Goal: Information Seeking & Learning: Check status

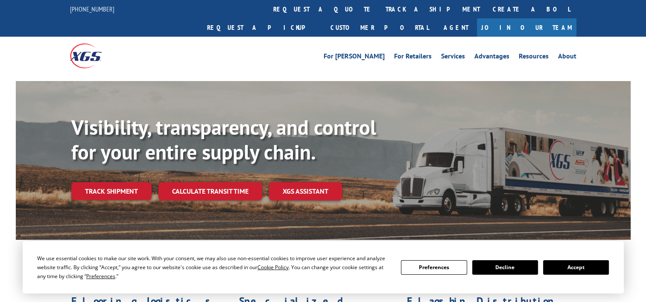
click at [379, 9] on link "track a shipment" at bounding box center [432, 9] width 107 height 18
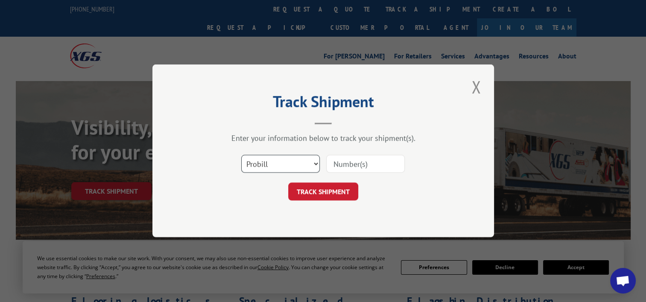
click at [299, 157] on select "Select category... Probill BOL PO" at bounding box center [280, 164] width 79 height 18
select select "po"
click at [241, 155] on select "Select category... Probill BOL PO" at bounding box center [280, 164] width 79 height 18
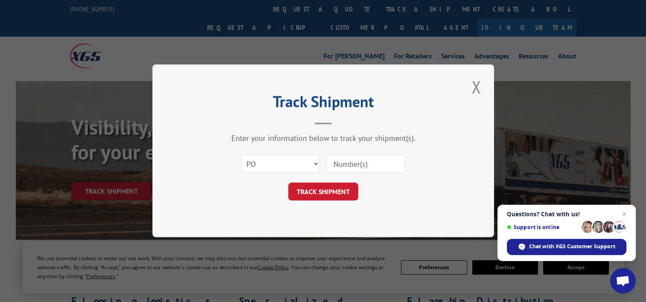
click at [342, 166] on input at bounding box center [365, 164] width 79 height 18
paste input "19516361"
type input "19516361"
click button "TRACK SHIPMENT" at bounding box center [323, 192] width 70 height 18
